Goal: Check status: Check status

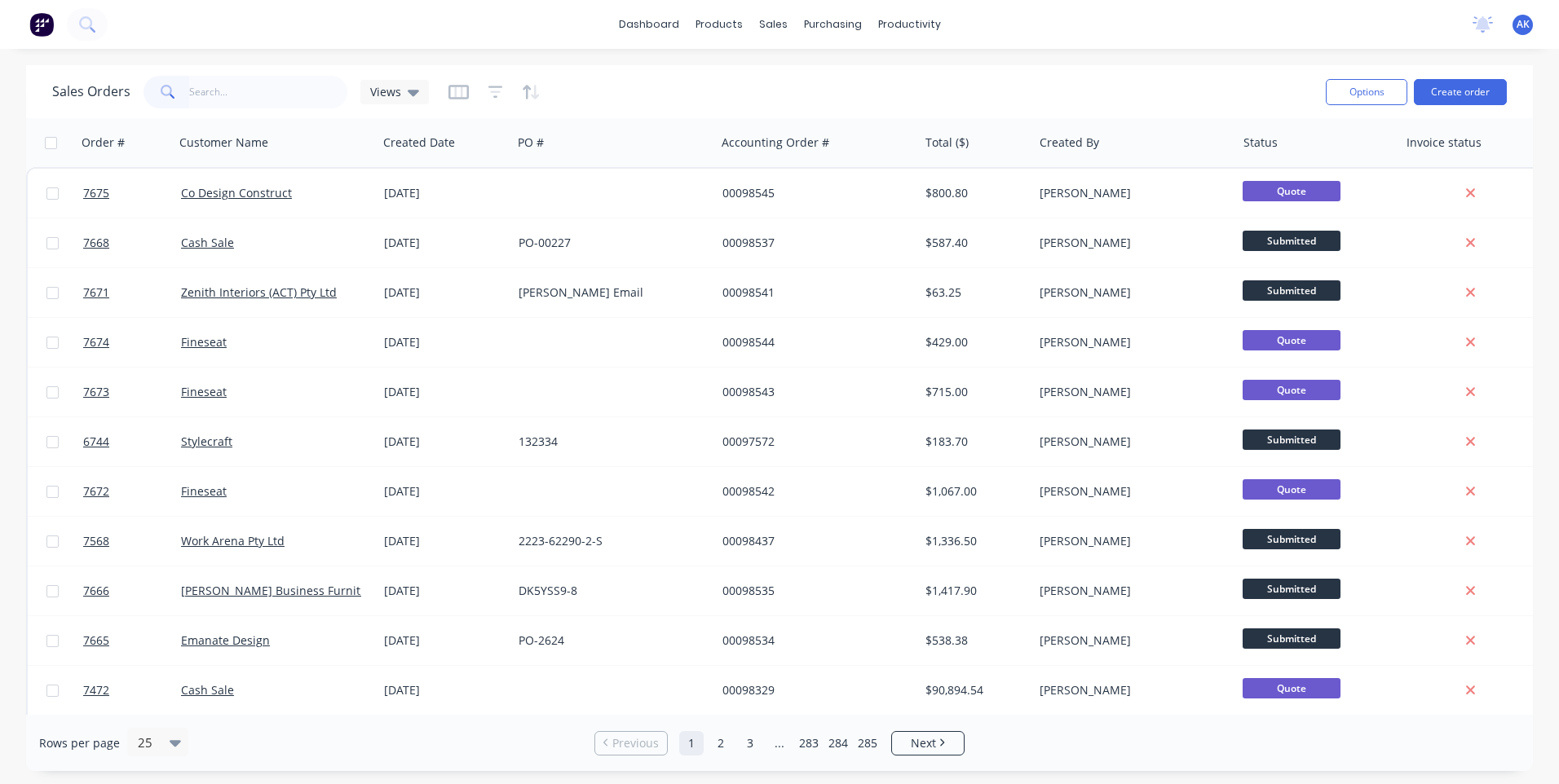
click at [234, 97] on input "text" at bounding box center [269, 92] width 159 height 33
type input "98535"
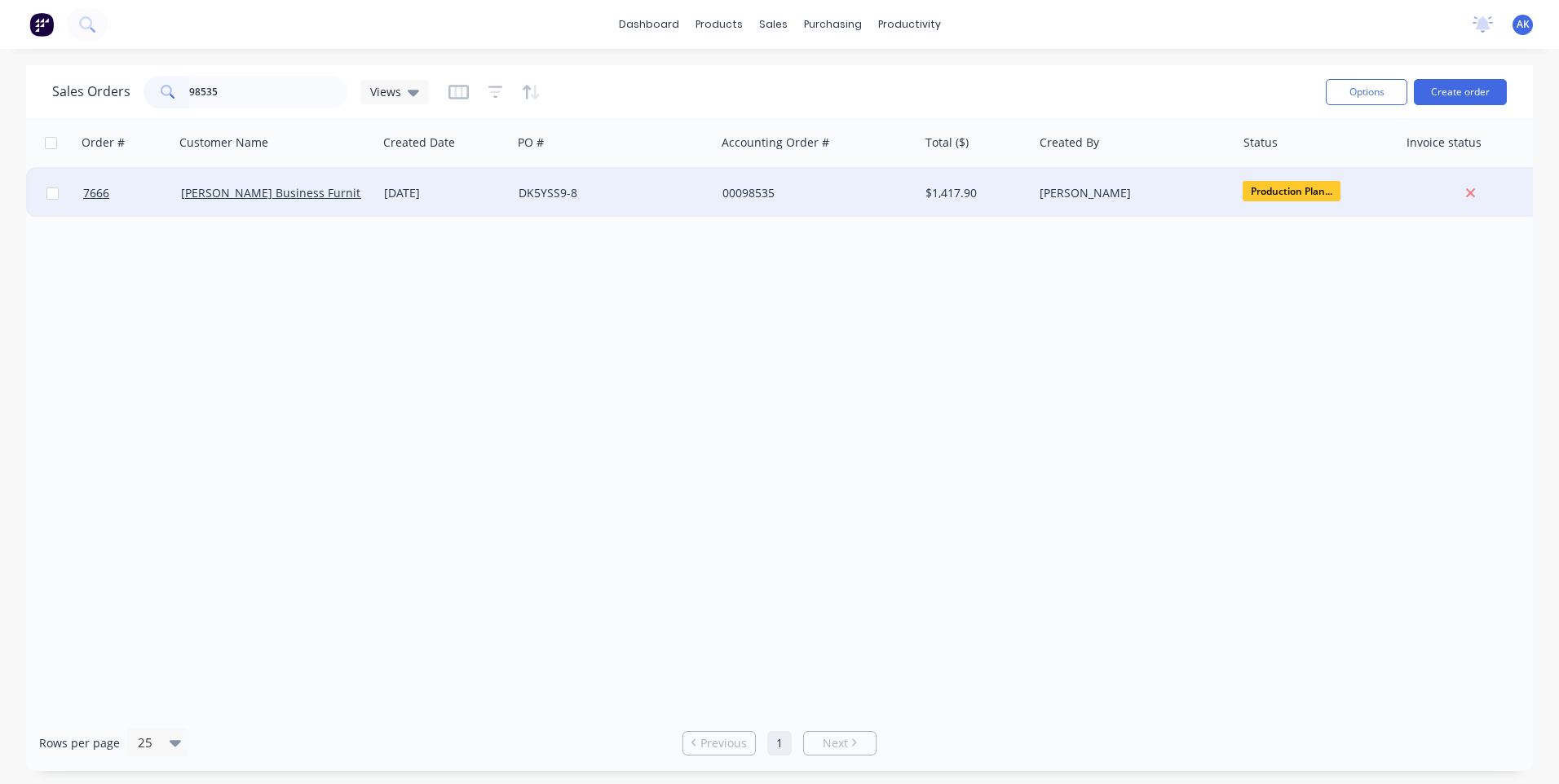
click at [413, 189] on div "[DATE]" at bounding box center [444, 193] width 121 height 16
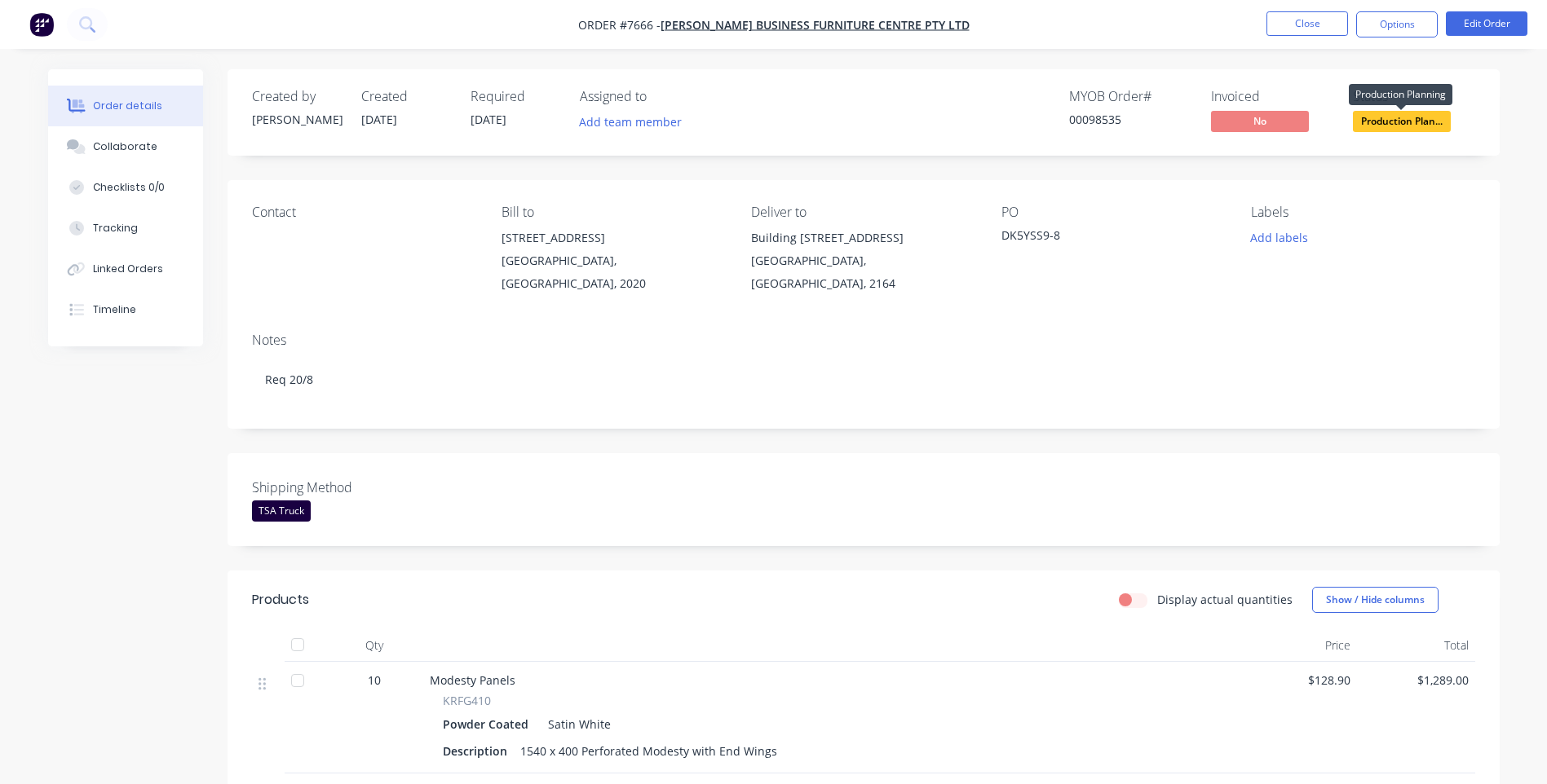
click at [1379, 117] on span "Production Plan..." at bounding box center [1401, 121] width 97 height 20
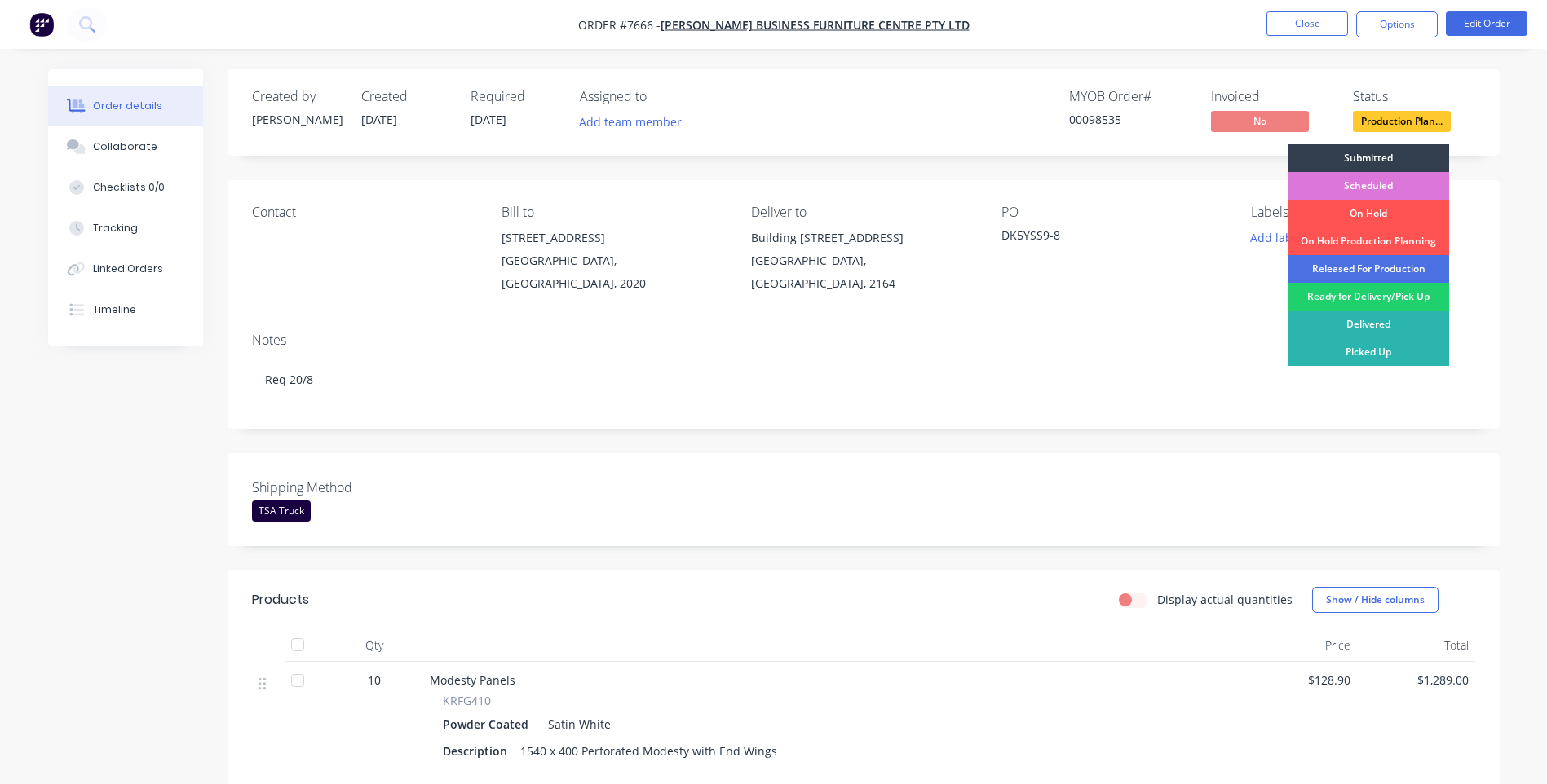
drag, startPoint x: 1344, startPoint y: 267, endPoint x: 1338, endPoint y: 211, distance: 56.3
click at [1343, 266] on div "Released For Production" at bounding box center [1368, 269] width 161 height 27
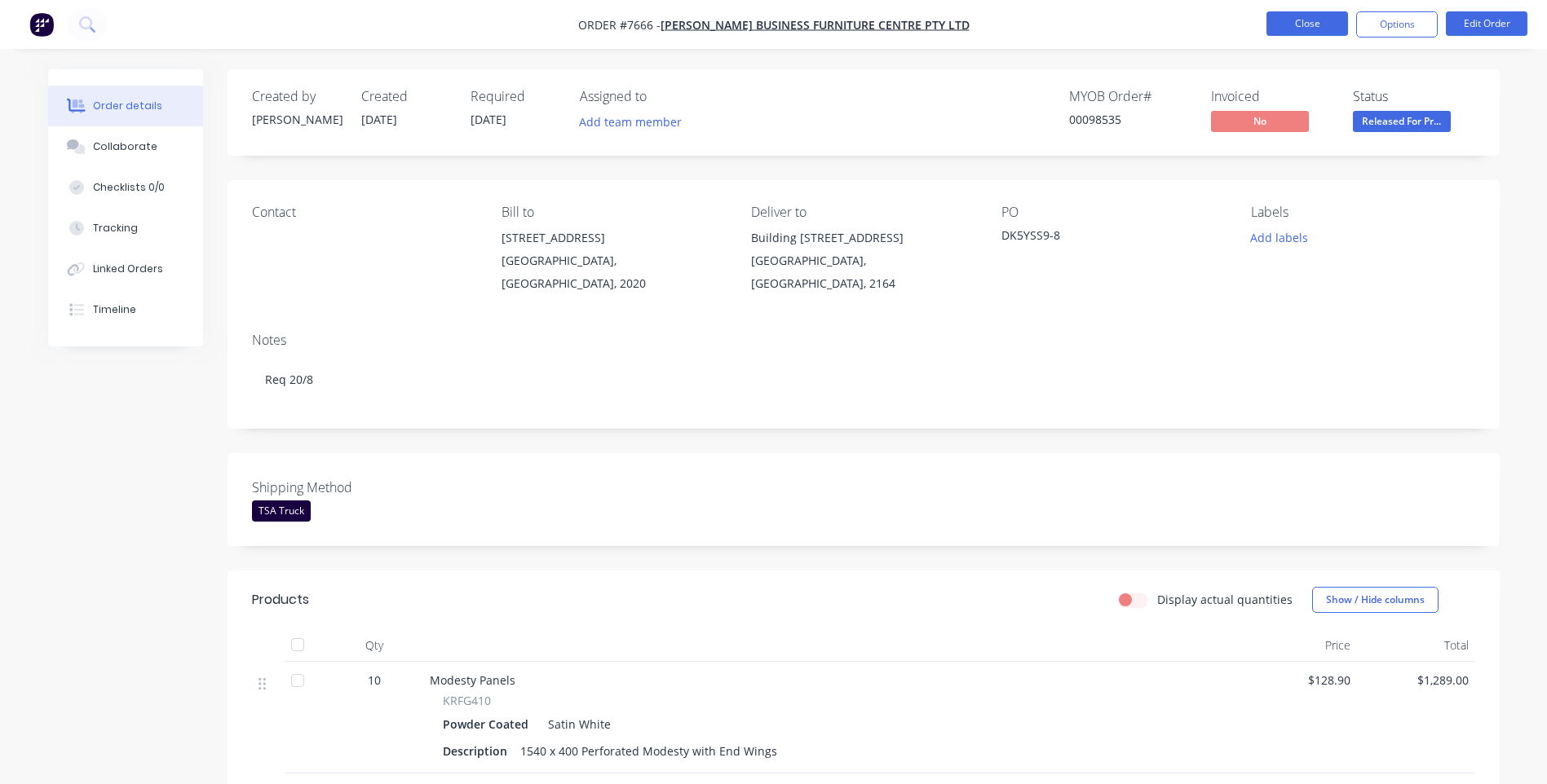
click at [1304, 25] on button "Close" at bounding box center [1307, 24] width 82 height 25
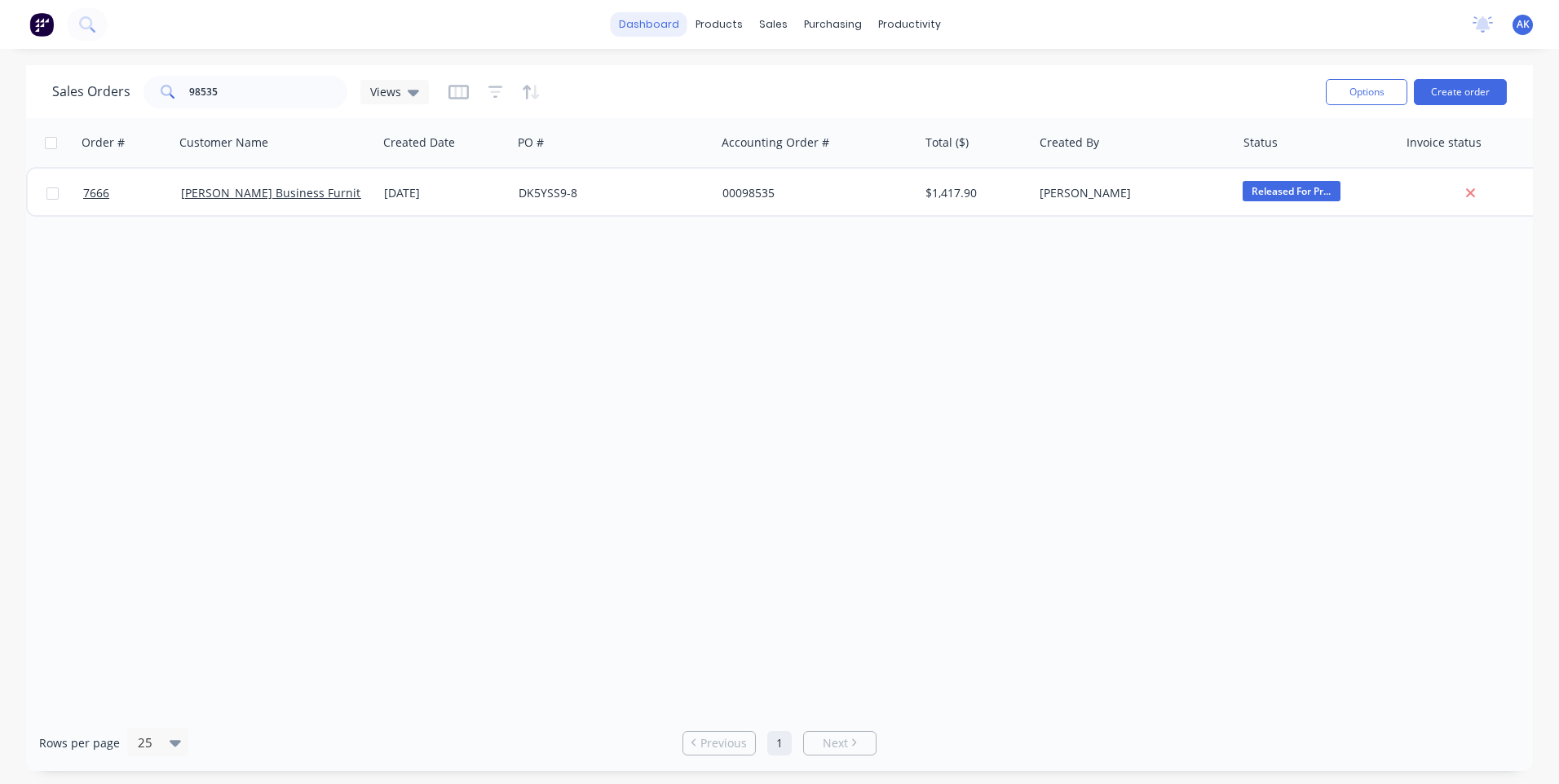
click at [675, 30] on link "dashboard" at bounding box center [648, 24] width 76 height 25
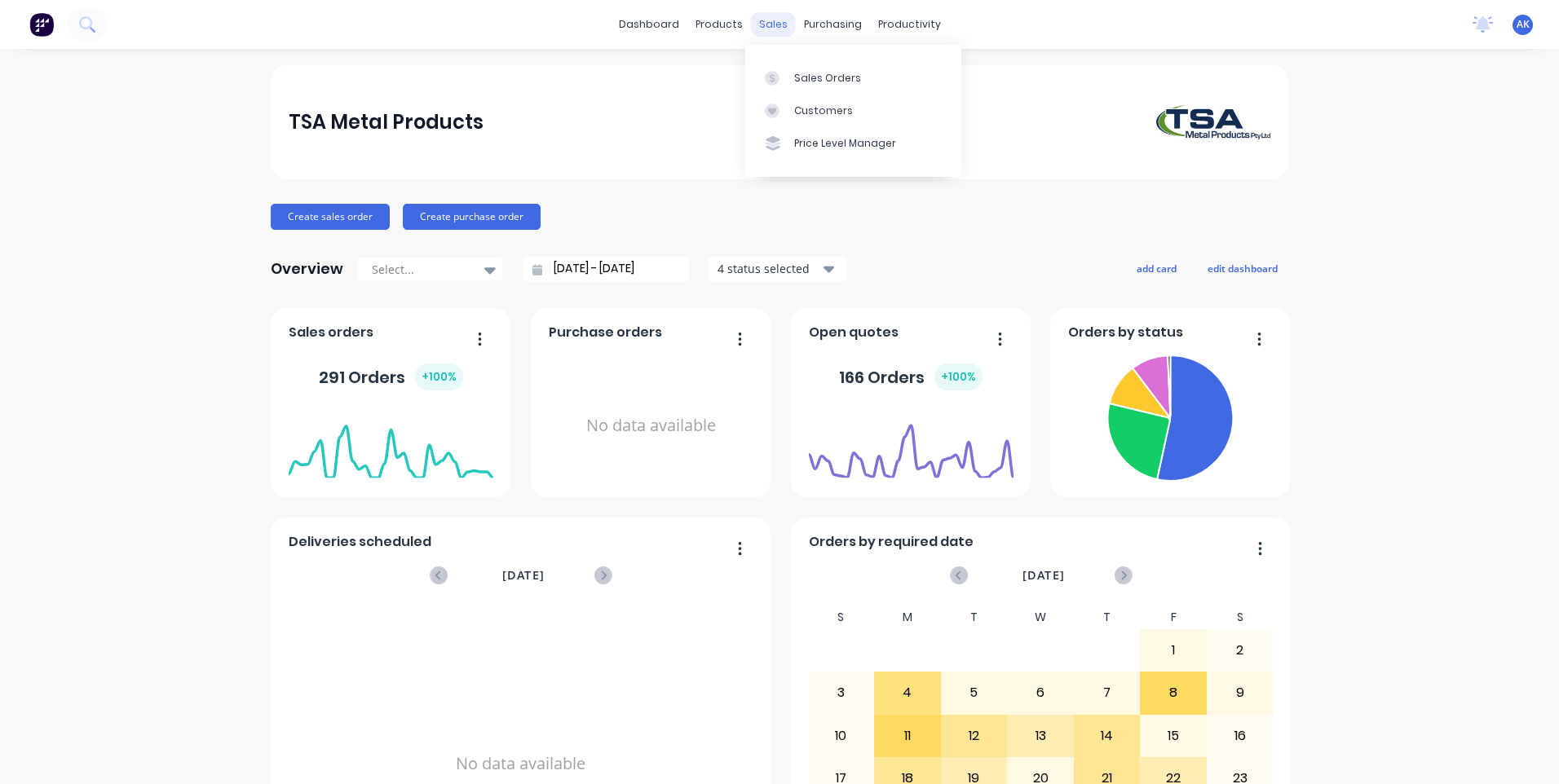
drag, startPoint x: 763, startPoint y: 25, endPoint x: 777, endPoint y: 36, distance: 17.8
click at [763, 25] on div "sales" at bounding box center [772, 24] width 45 height 25
click at [828, 84] on div "Sales Orders" at bounding box center [827, 78] width 66 height 15
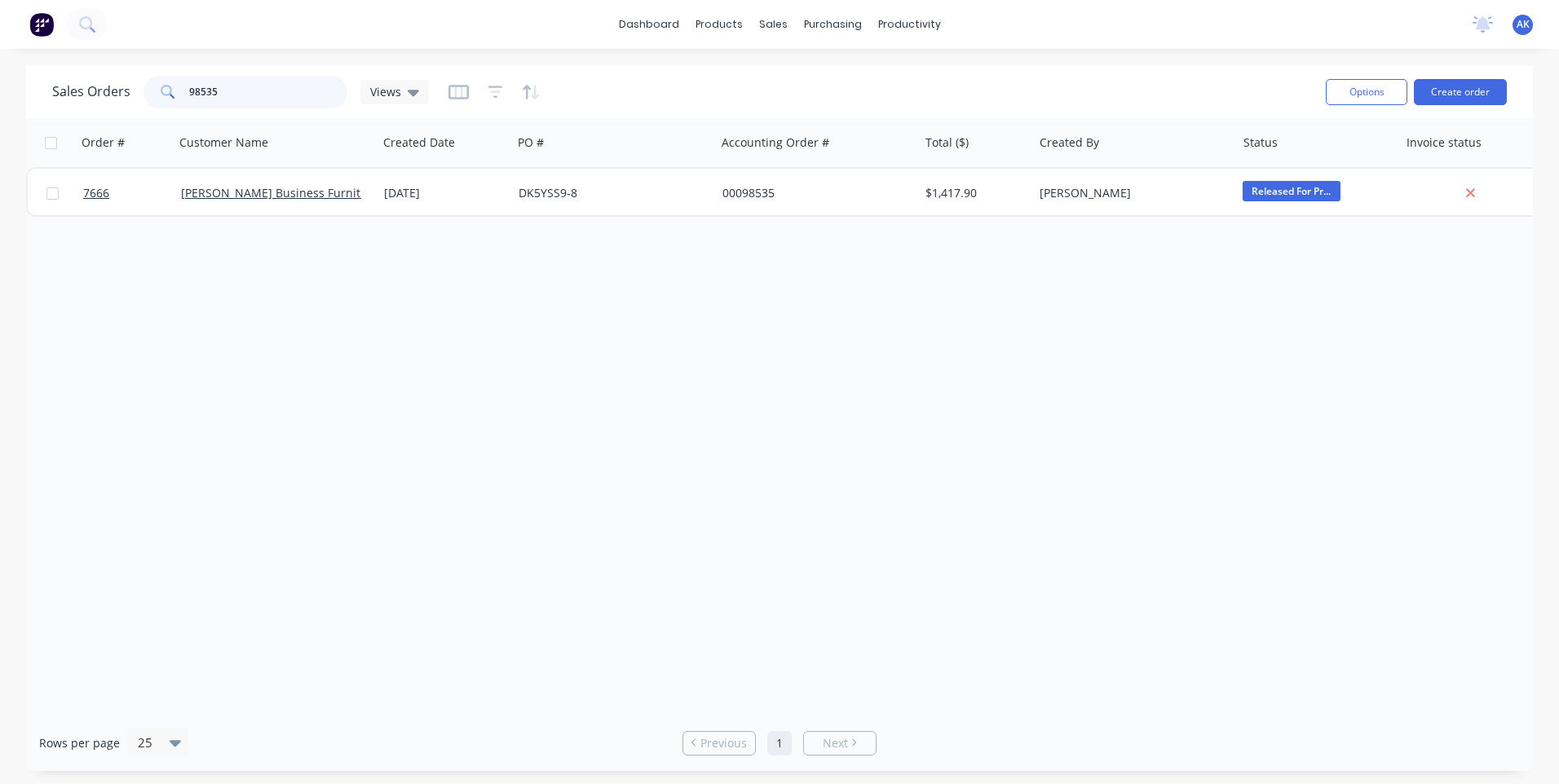
drag, startPoint x: 269, startPoint y: 90, endPoint x: 48, endPoint y: 97, distance: 221.1
click at [48, 97] on div "Sales Orders 98535 Views Options Create order" at bounding box center [780, 92] width 1506 height 53
type input "98372"
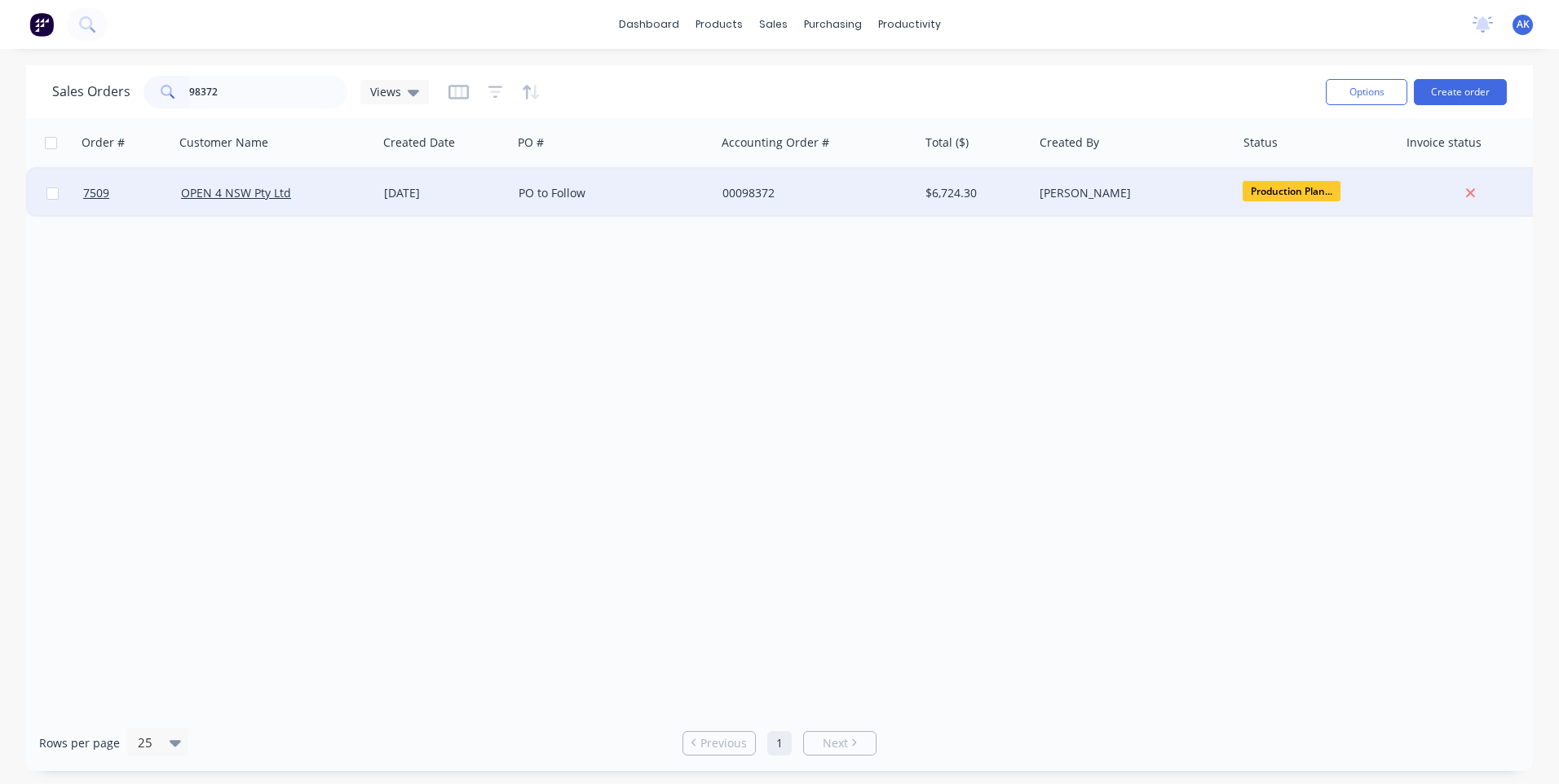
click at [439, 191] on div "[DATE]" at bounding box center [444, 193] width 121 height 16
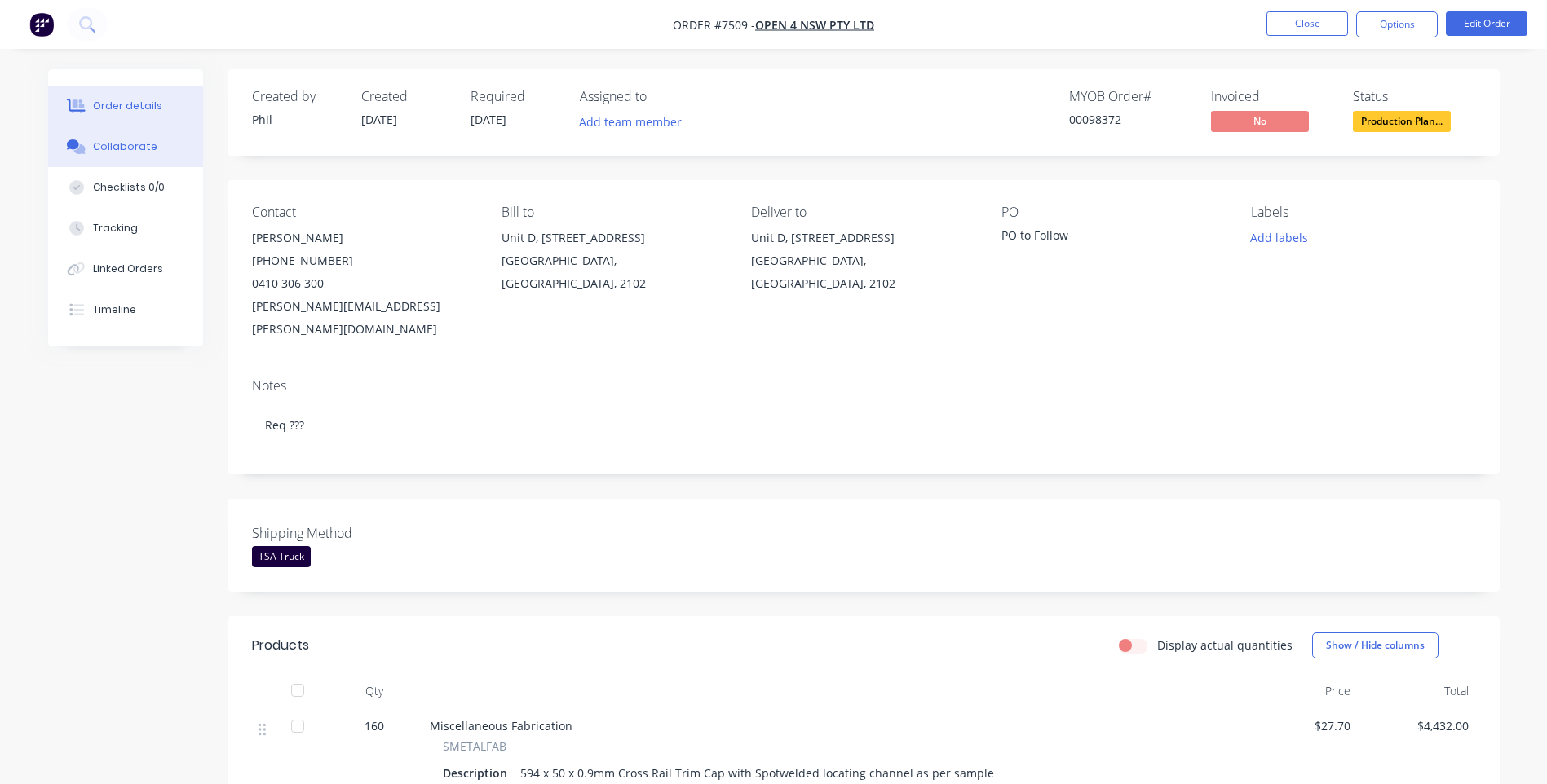
click at [160, 157] on button "Collaborate" at bounding box center [126, 147] width 155 height 41
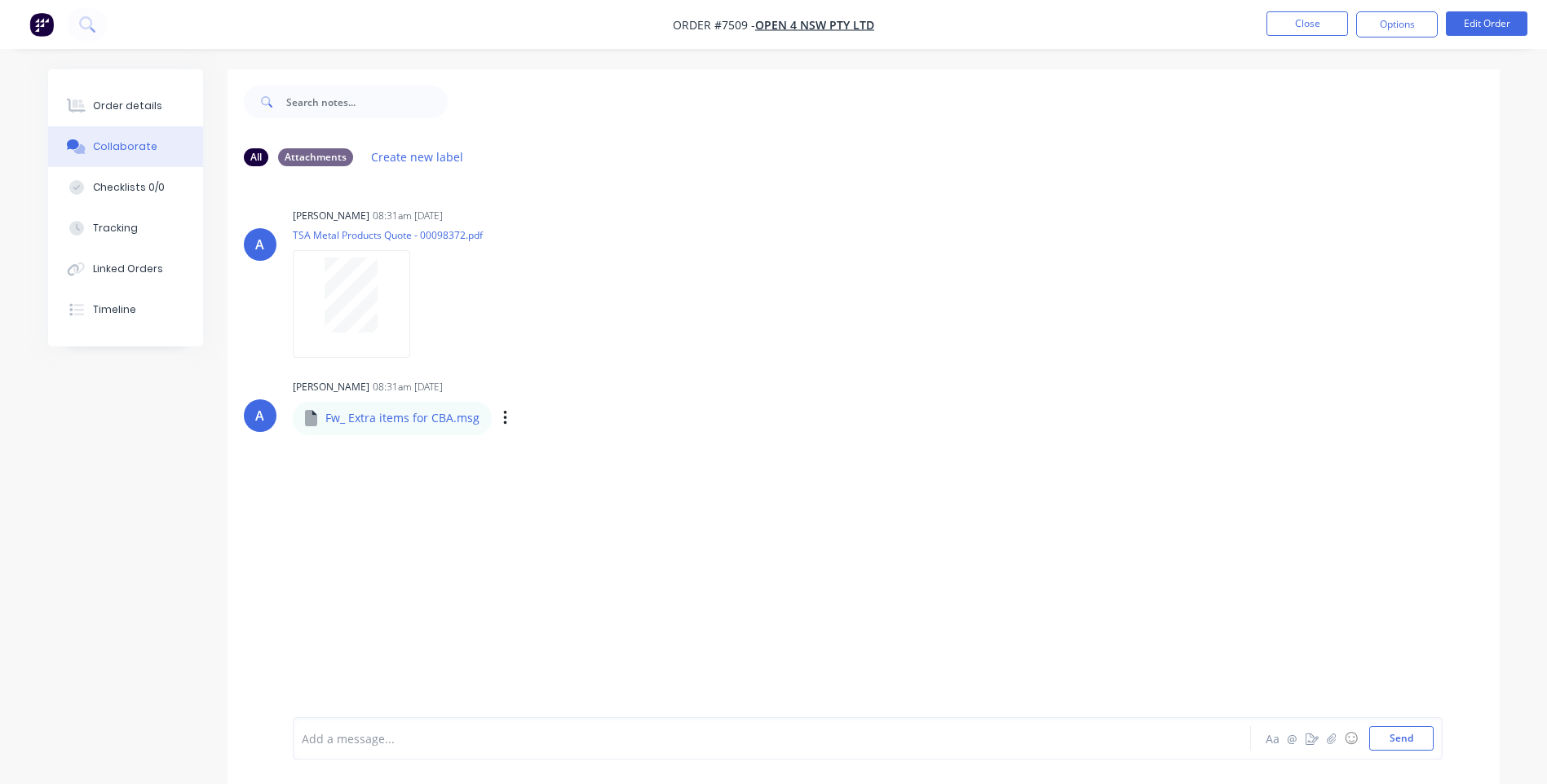
click at [498, 420] on div "Labels Download" at bounding box center [589, 419] width 183 height 24
click at [503, 417] on icon "button" at bounding box center [505, 418] width 4 height 15
click at [569, 459] on button "Download" at bounding box center [611, 462] width 183 height 36
drag, startPoint x: 97, startPoint y: 98, endPoint x: 153, endPoint y: 104, distance: 56.3
click at [97, 98] on div "Order details" at bounding box center [128, 106] width 69 height 15
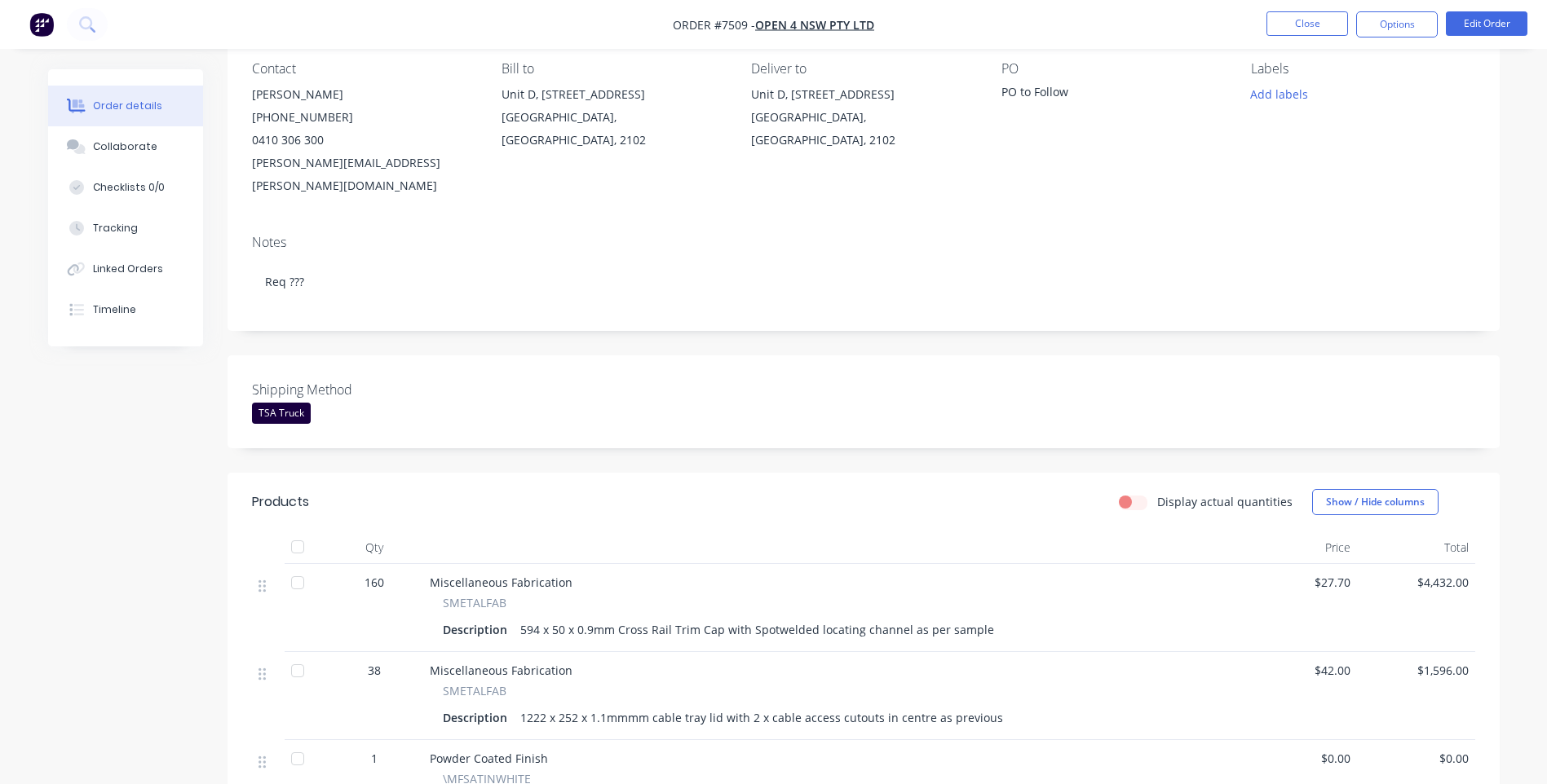
scroll to position [489, 0]
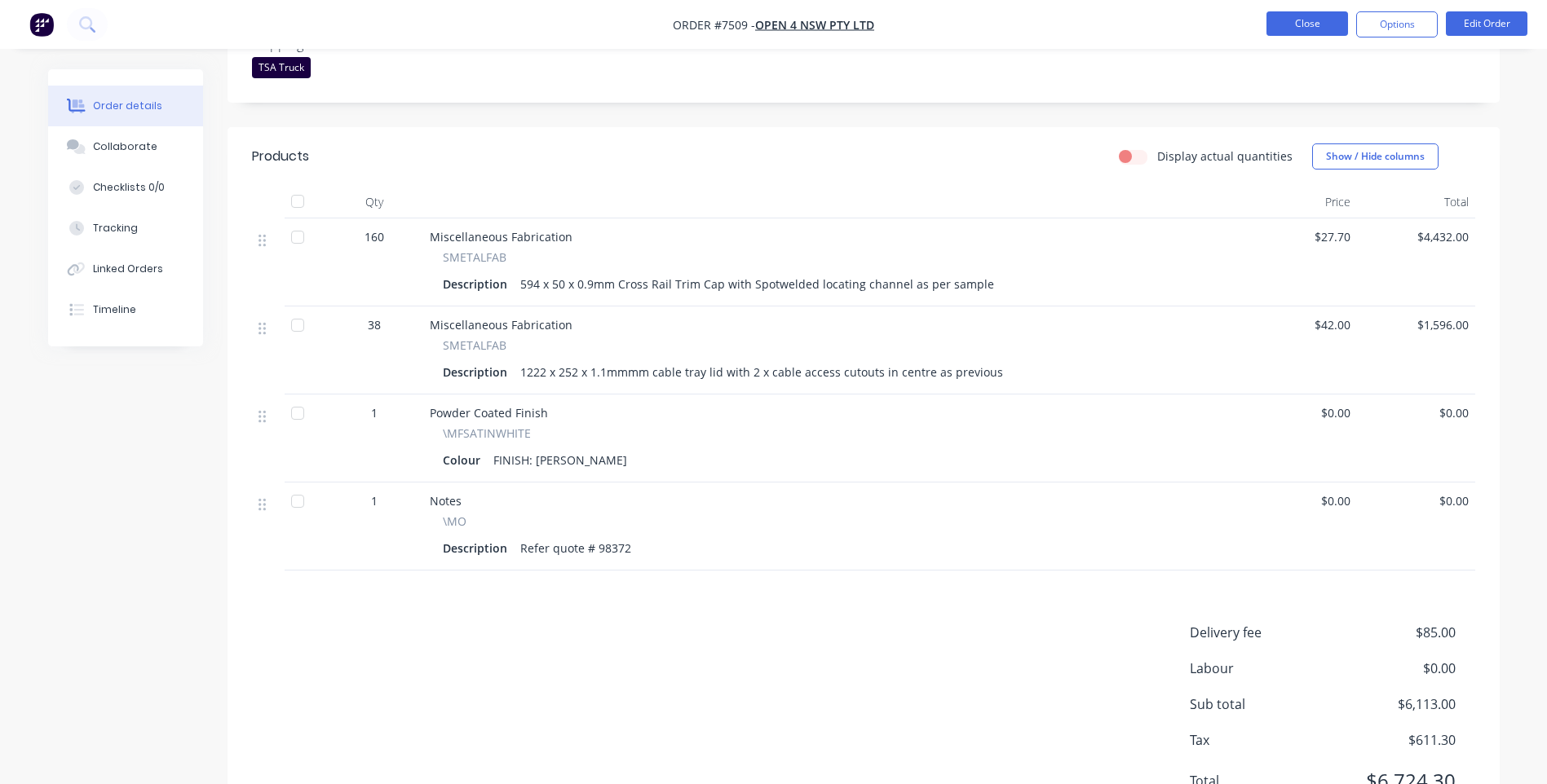
click at [1288, 20] on button "Close" at bounding box center [1307, 24] width 82 height 25
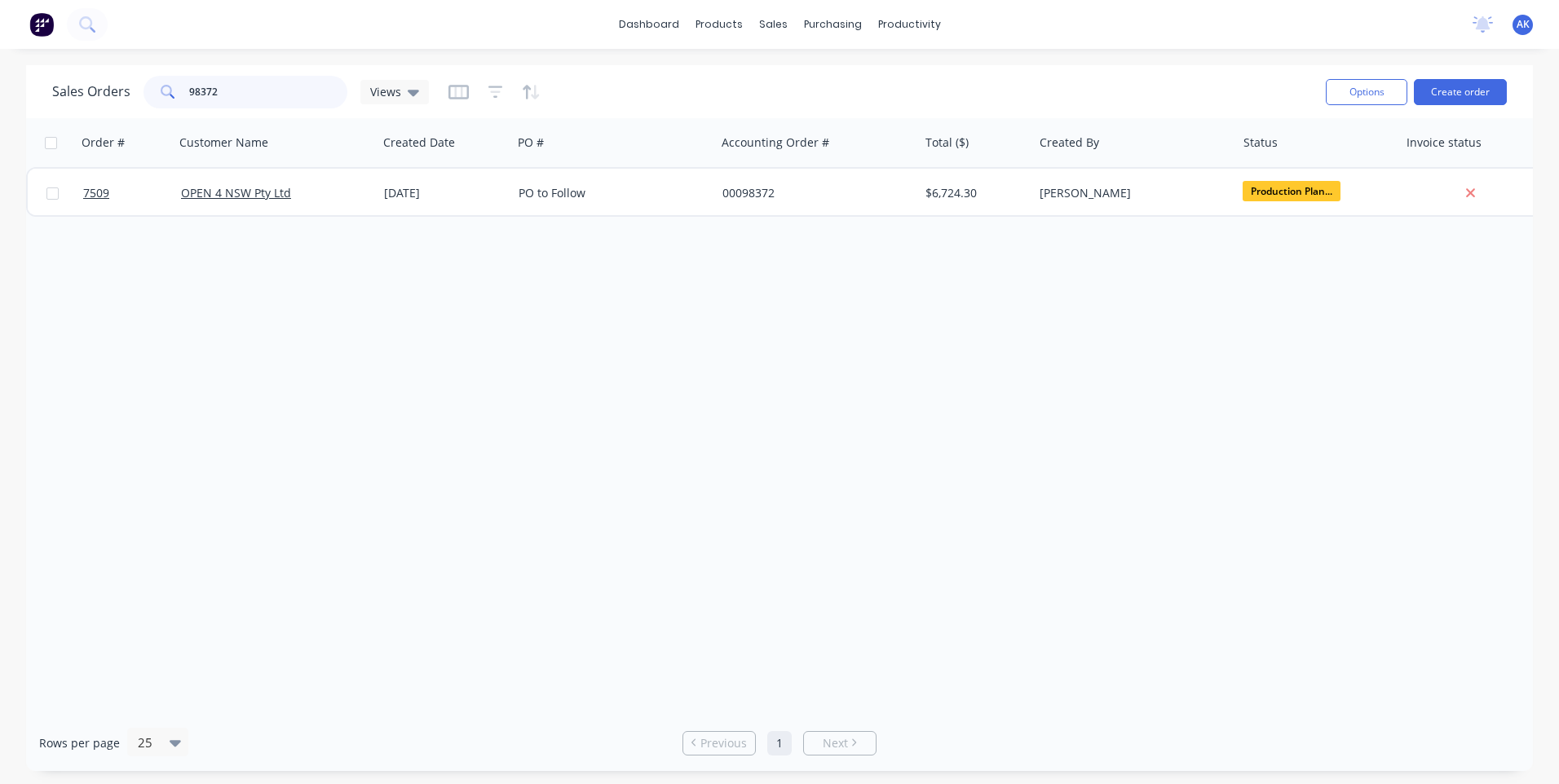
click at [221, 94] on input "98372" at bounding box center [269, 92] width 159 height 33
type input "98428"
